Goal: Information Seeking & Learning: Learn about a topic

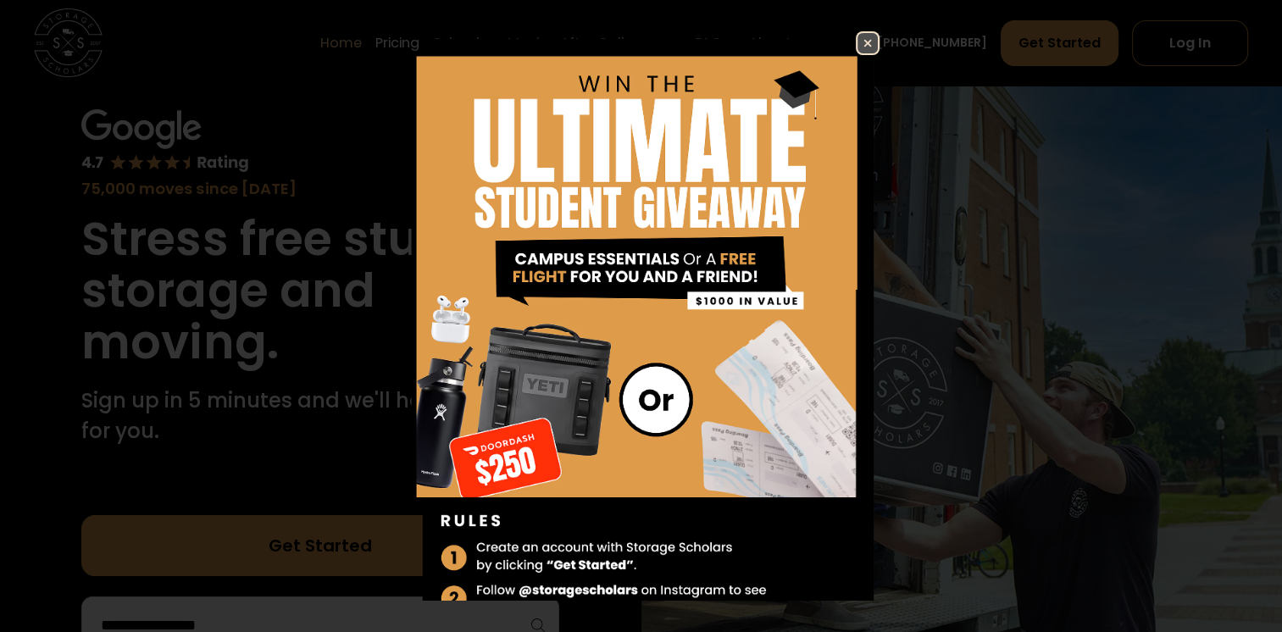
click at [878, 45] on img at bounding box center [867, 43] width 20 height 20
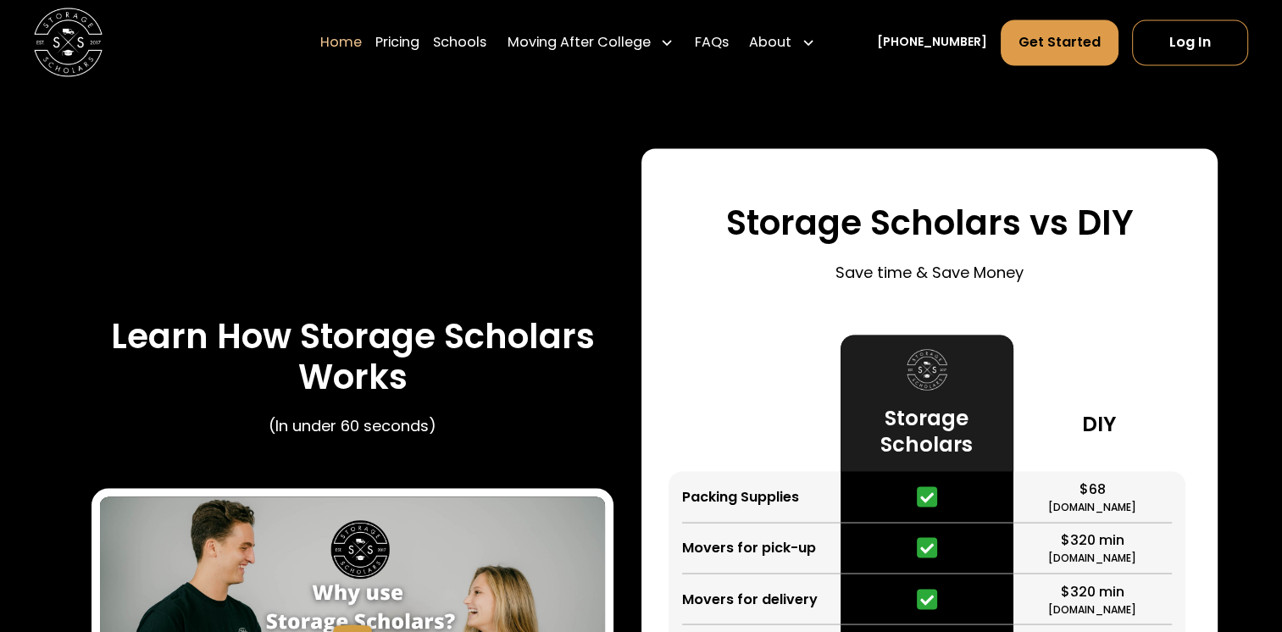
scroll to position [2966, 0]
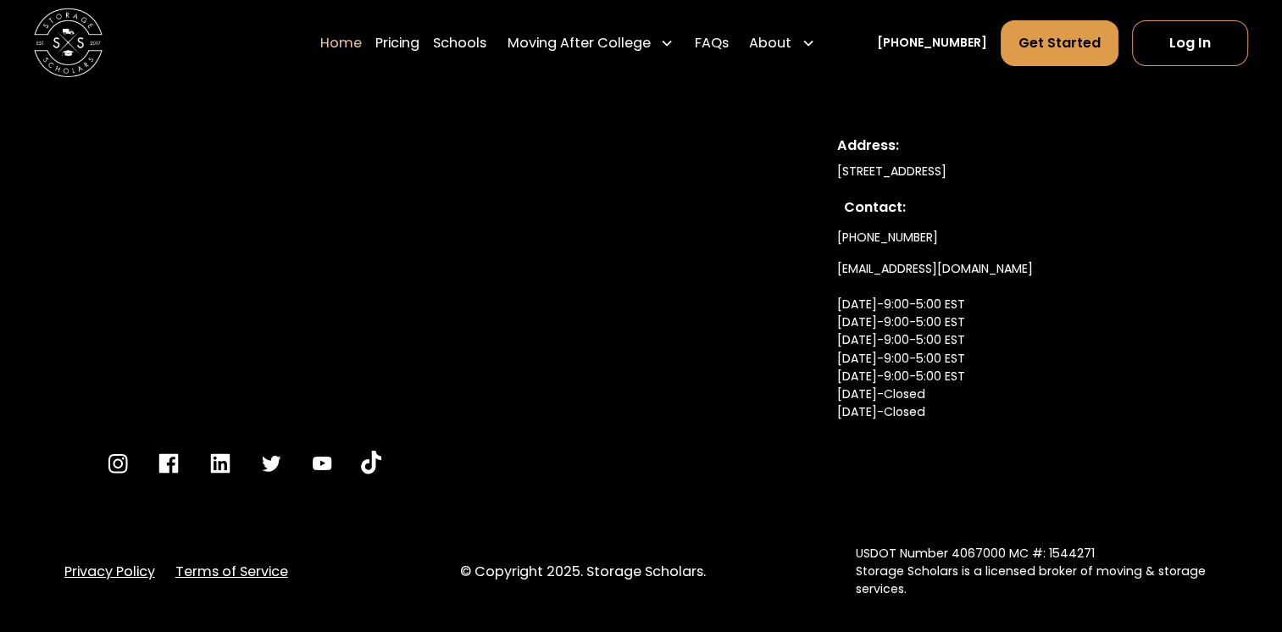
scroll to position [5846, 0]
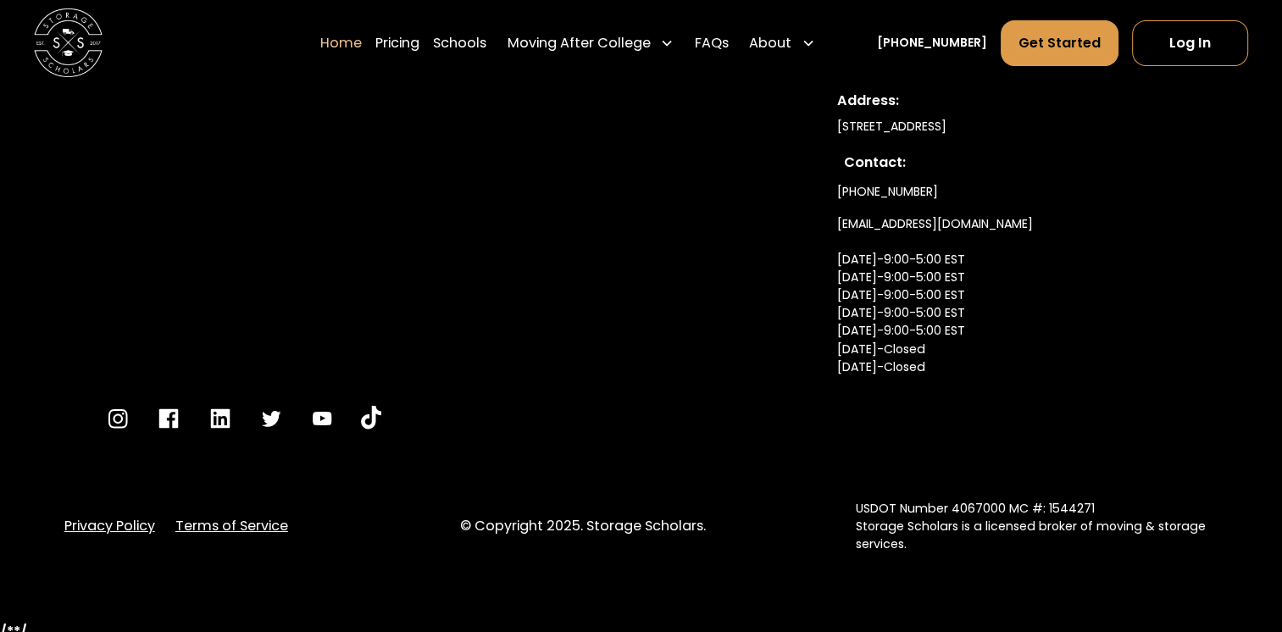
scroll to position [6185, 0]
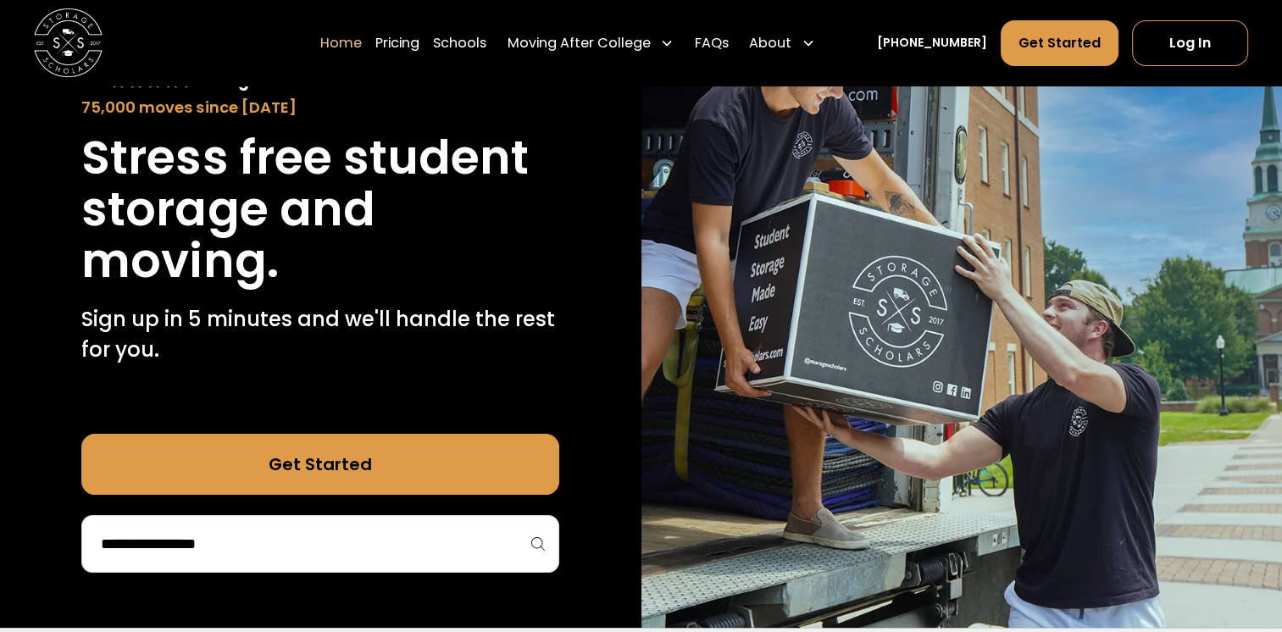
scroll to position [0, 0]
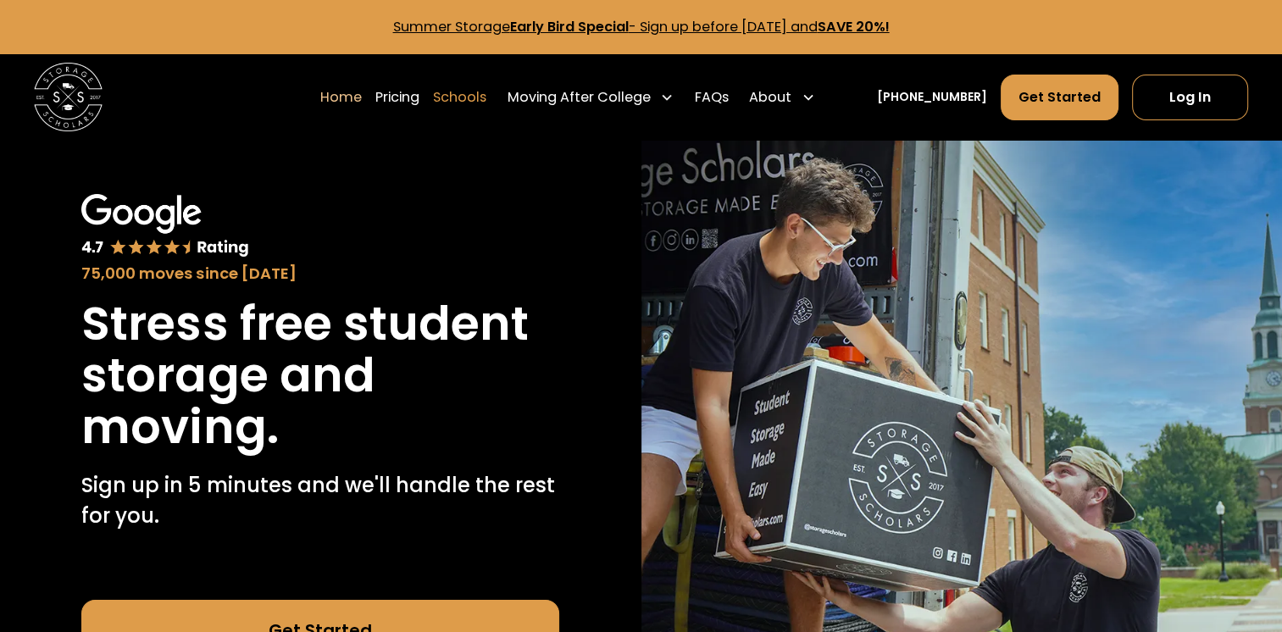
click at [433, 120] on link "Schools" at bounding box center [459, 97] width 53 height 47
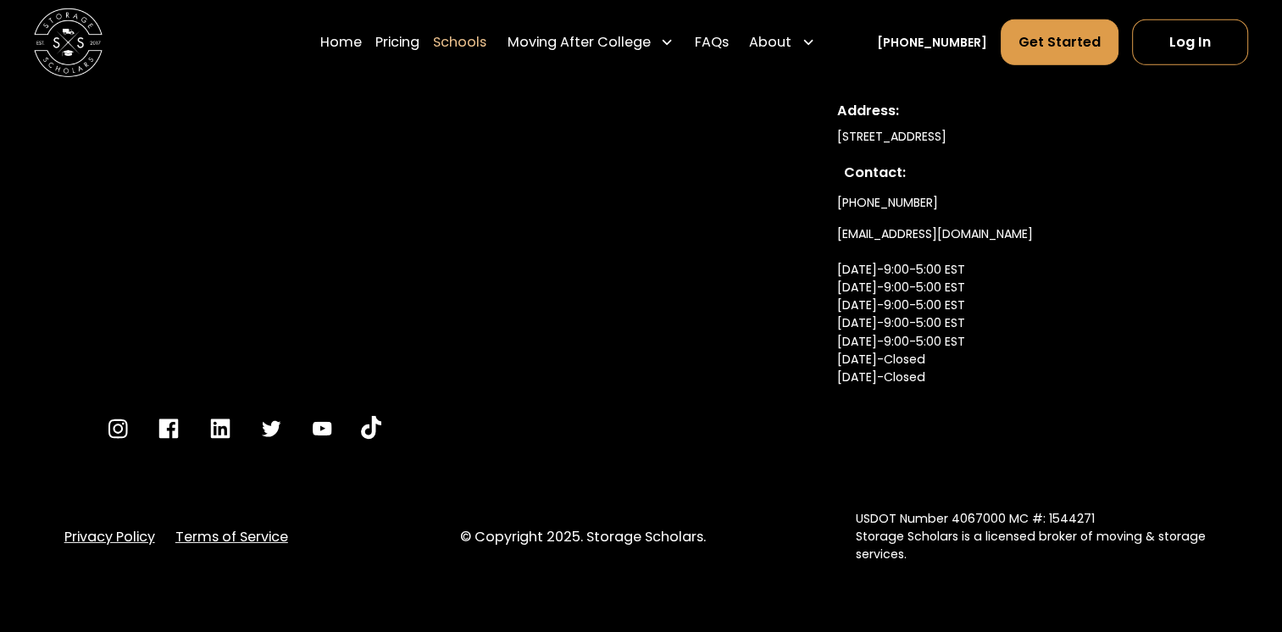
scroll to position [12455, 0]
click at [375, 59] on link "Pricing" at bounding box center [397, 42] width 44 height 47
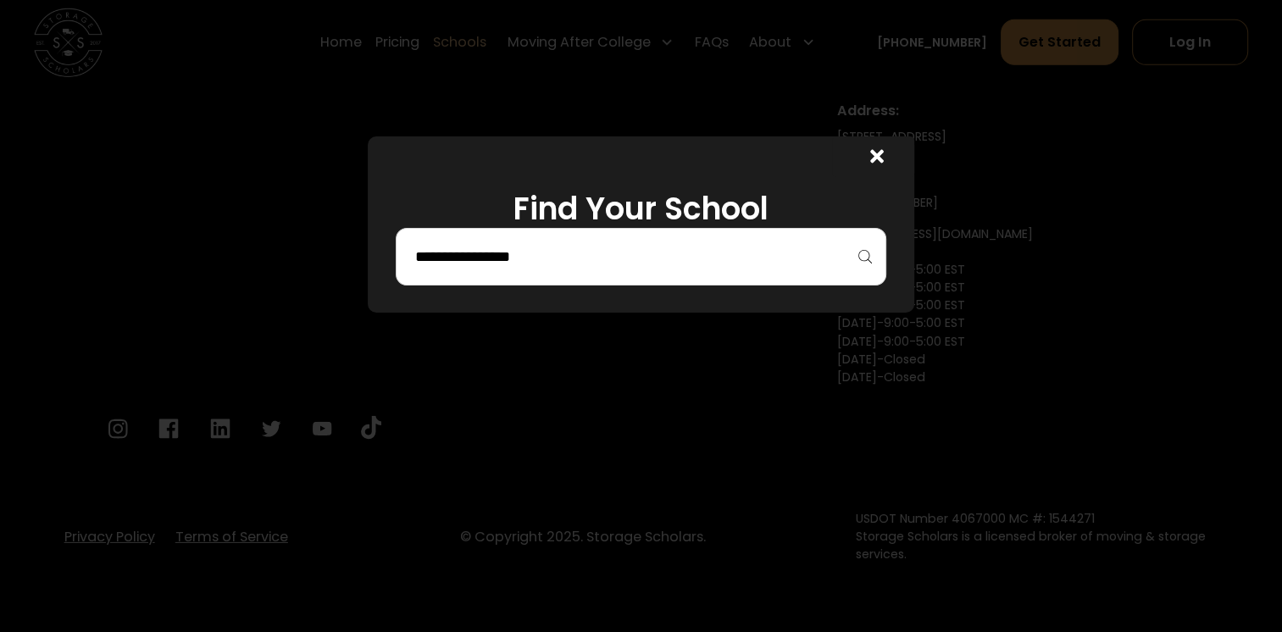
click at [884, 164] on icon at bounding box center [877, 157] width 14 height 14
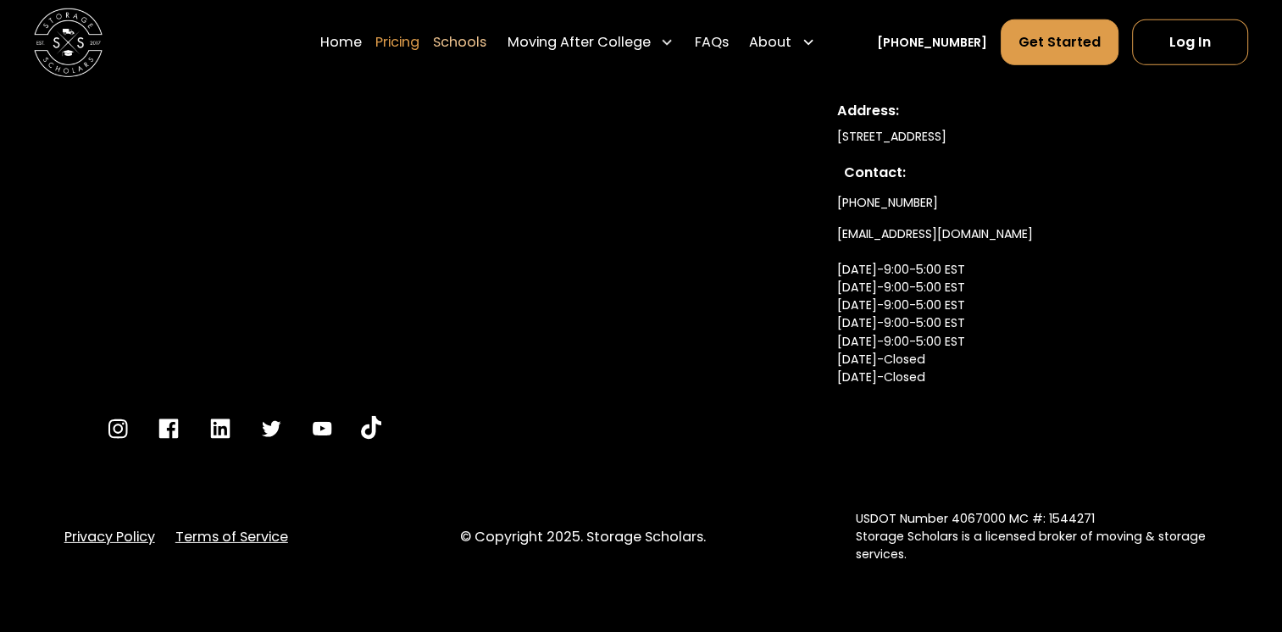
click at [375, 50] on link "Pricing" at bounding box center [397, 42] width 44 height 47
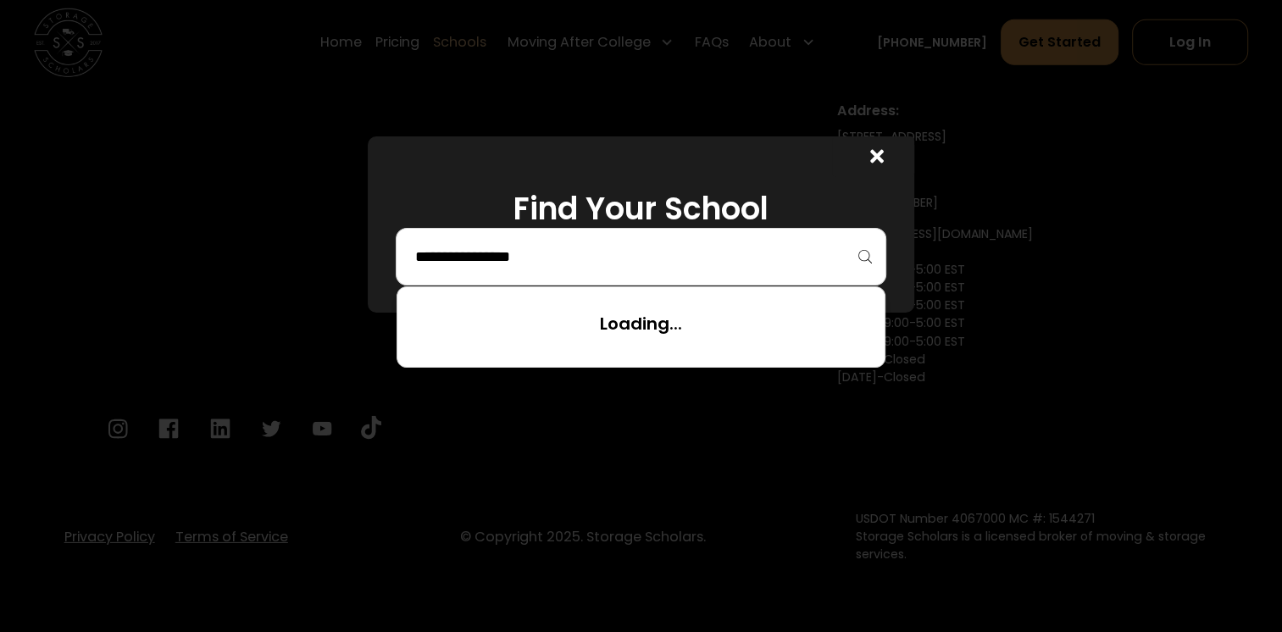
click at [467, 271] on input "search" at bounding box center [641, 256] width 456 height 29
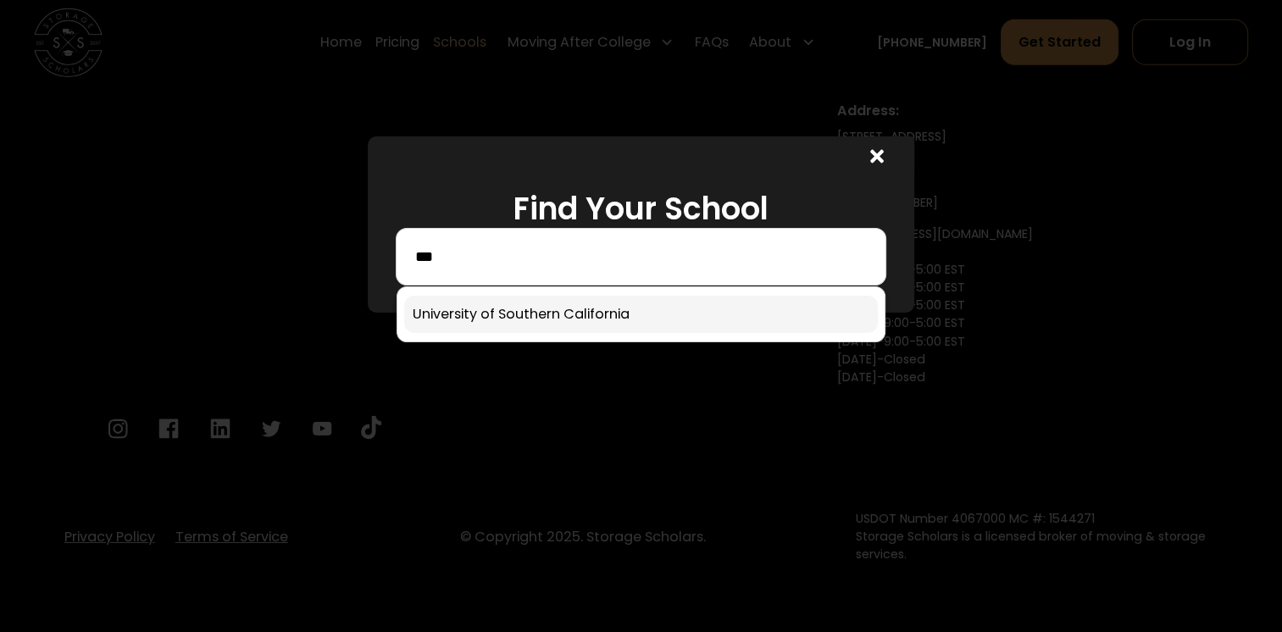
type input "***"
click at [486, 333] on link at bounding box center [641, 314] width 474 height 37
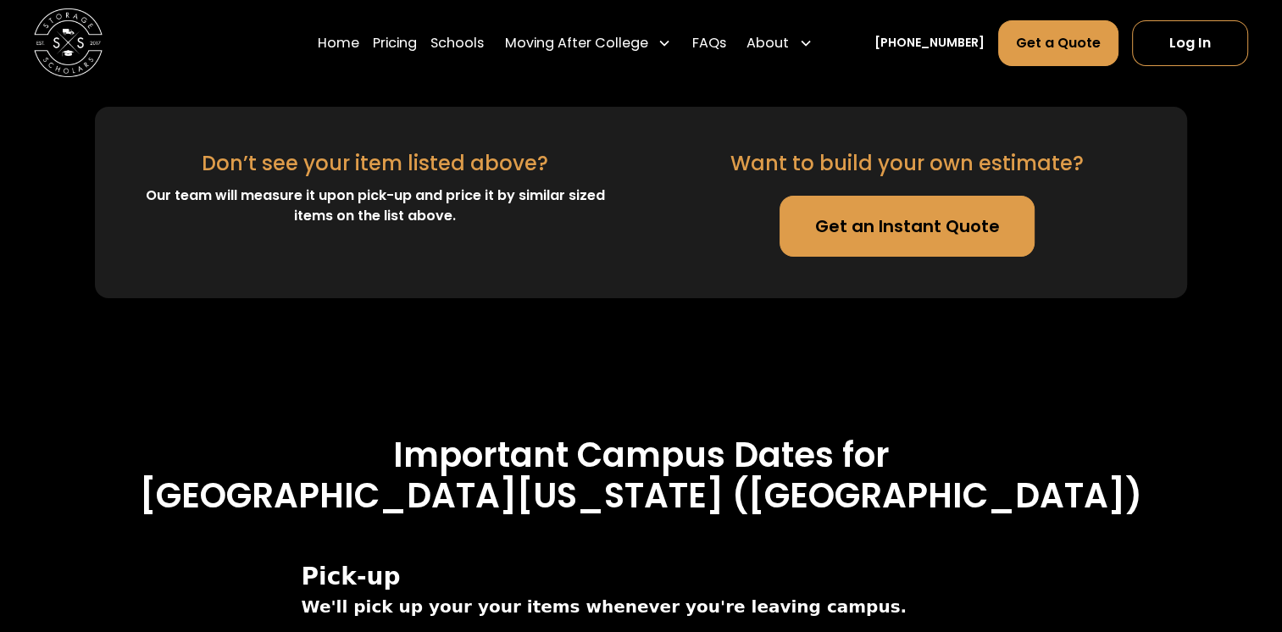
scroll to position [6007, 0]
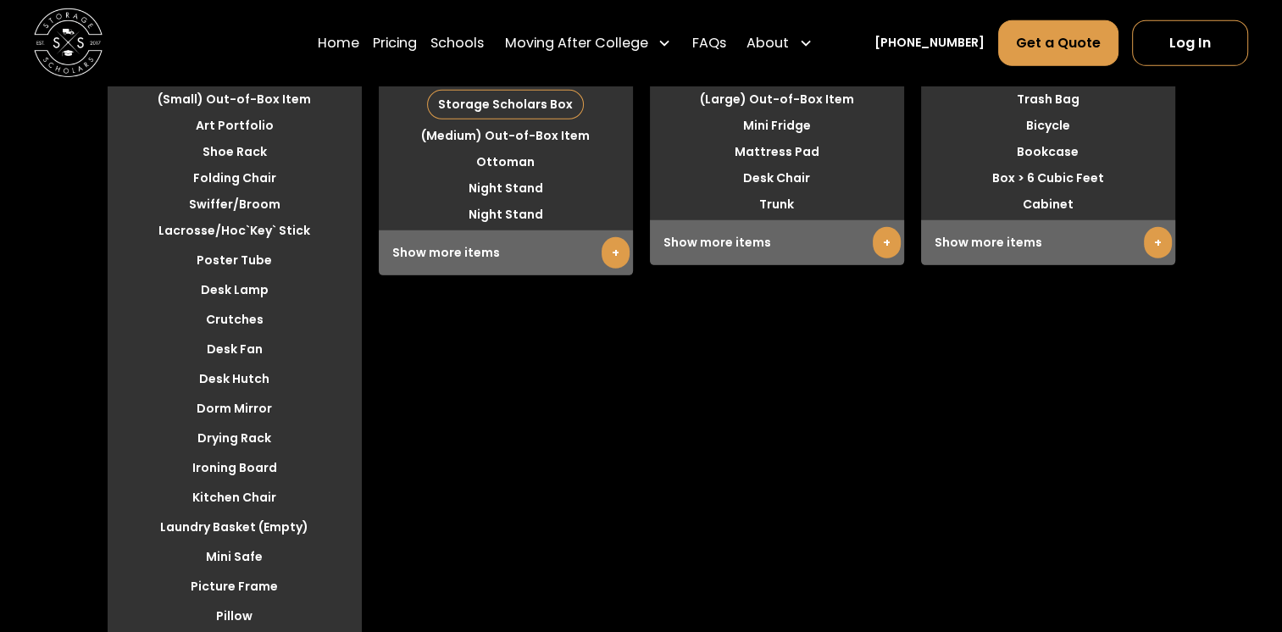
scroll to position [5697, 0]
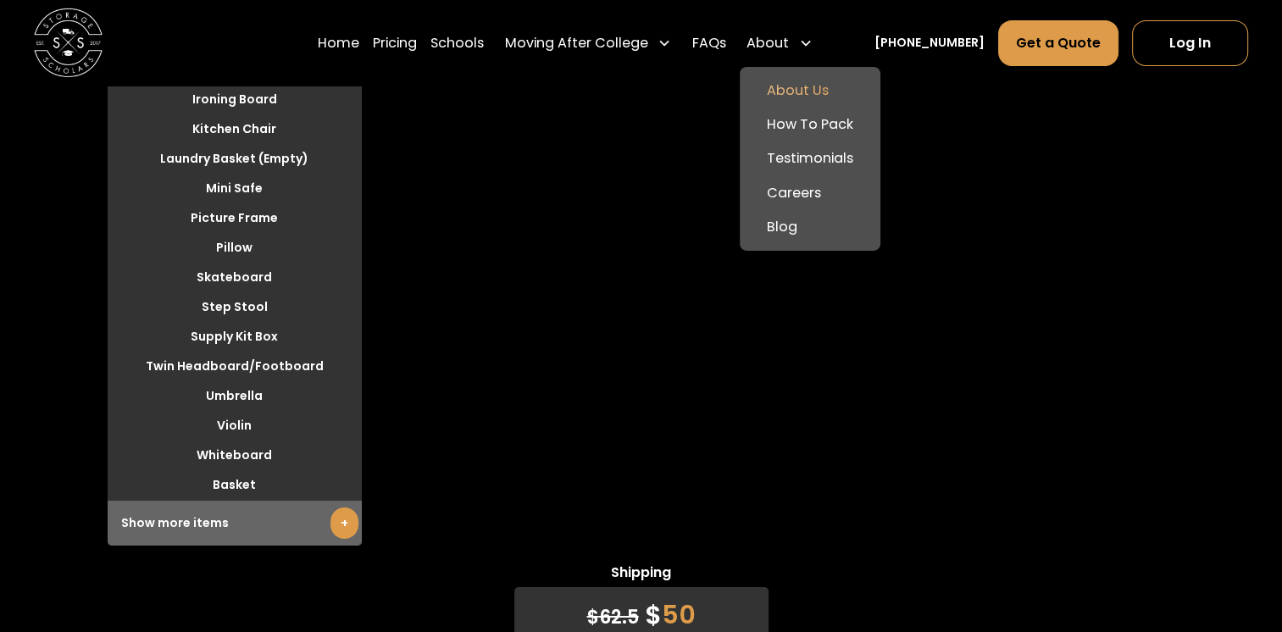
click at [746, 102] on link "About Us" at bounding box center [809, 91] width 127 height 34
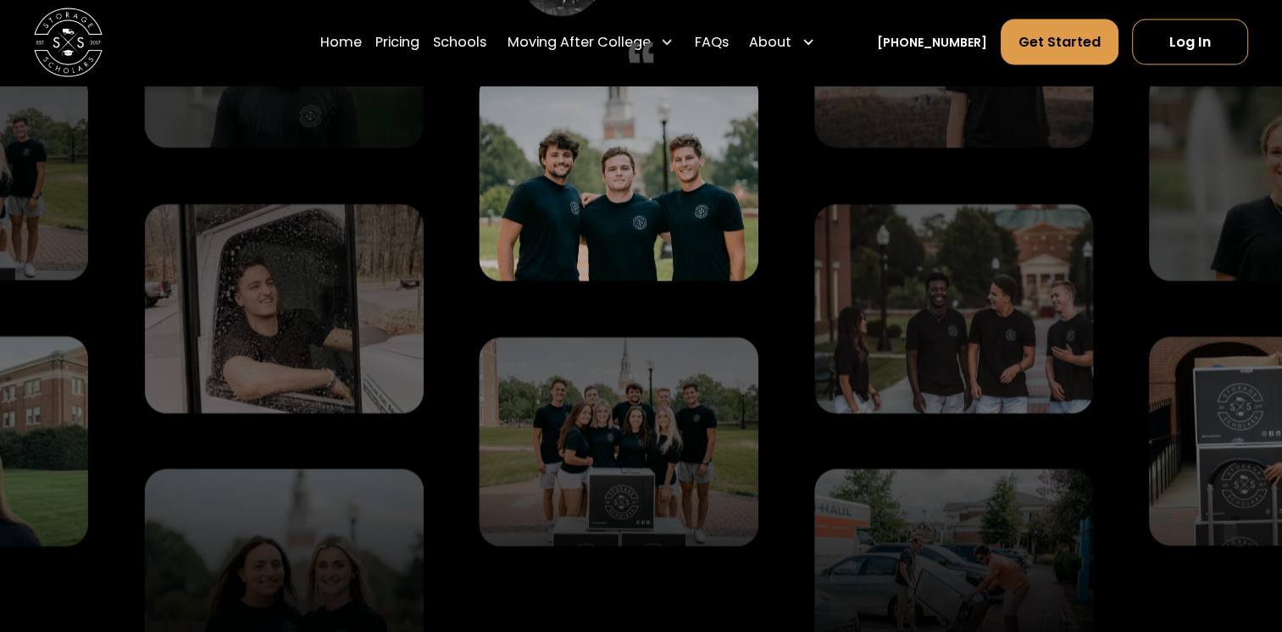
scroll to position [3621, 0]
